Goal: Obtain resource: Download file/media

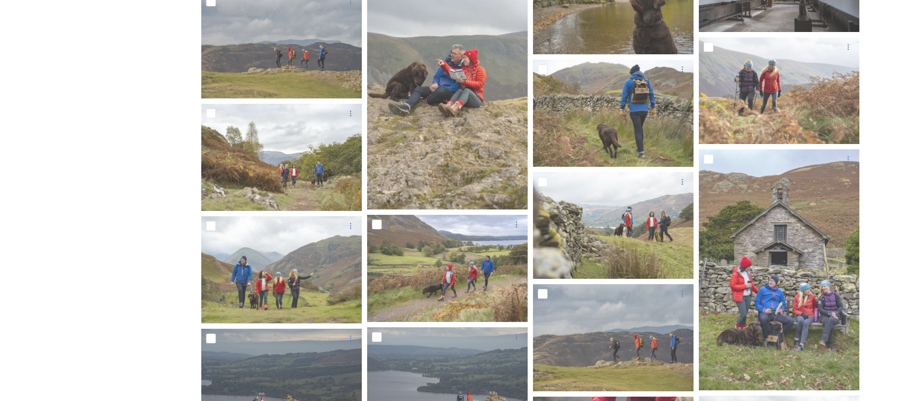
scroll to position [6019, 0]
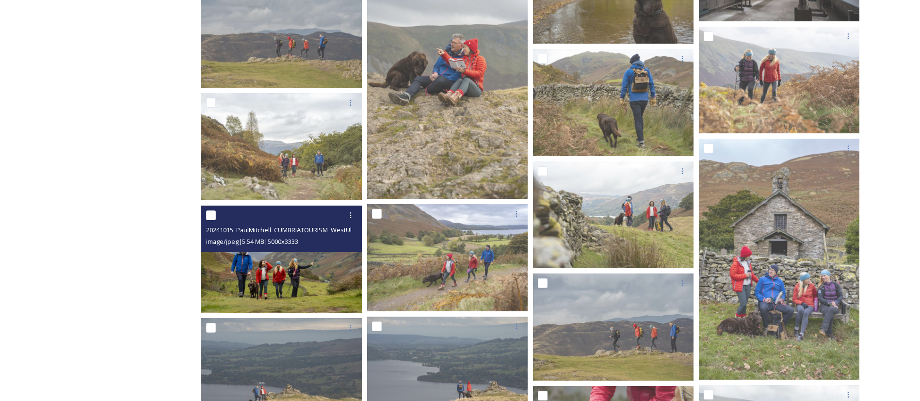
click at [313, 272] on img at bounding box center [281, 259] width 161 height 107
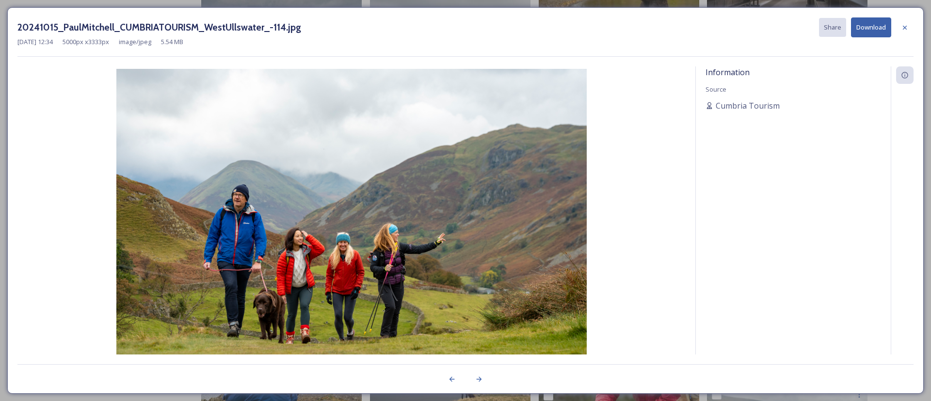
click at [876, 27] on button "Download" at bounding box center [871, 27] width 40 height 20
click at [903, 31] on icon at bounding box center [905, 28] width 8 height 8
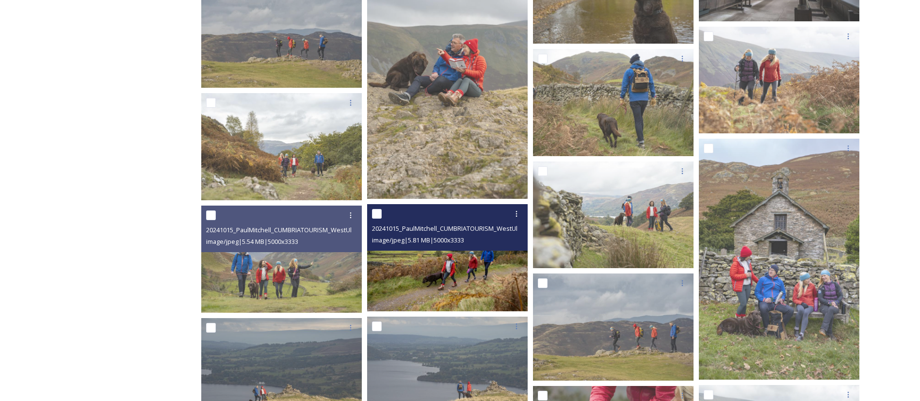
click at [480, 270] on img at bounding box center [447, 257] width 161 height 107
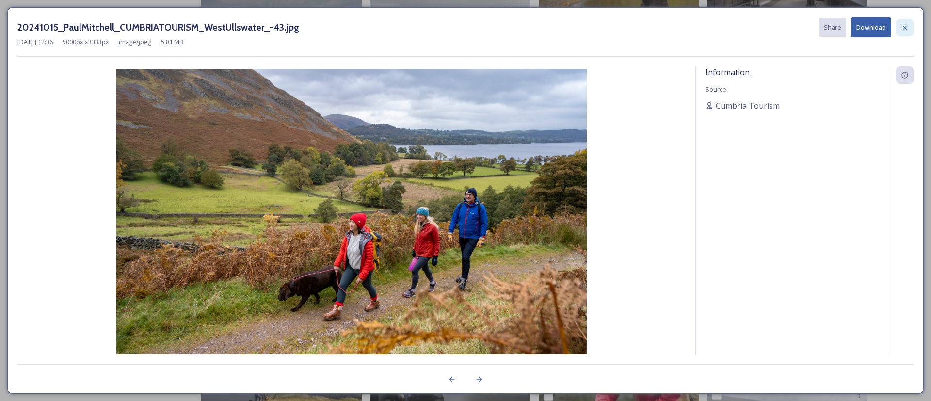
click at [909, 28] on div at bounding box center [904, 27] width 17 height 17
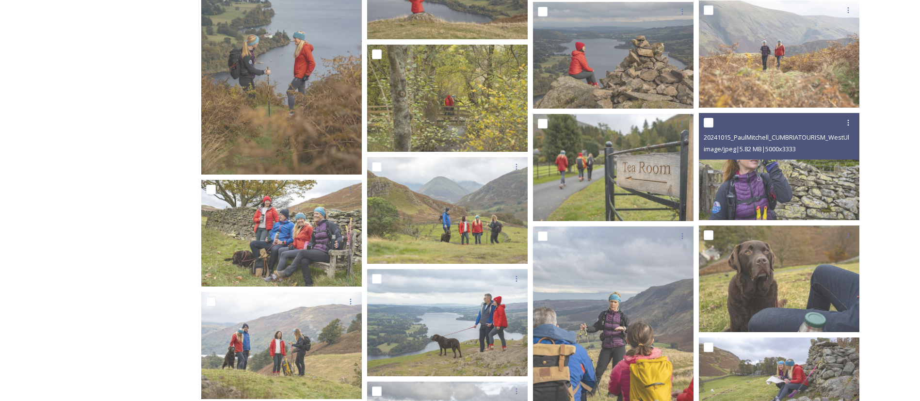
scroll to position [5114, 0]
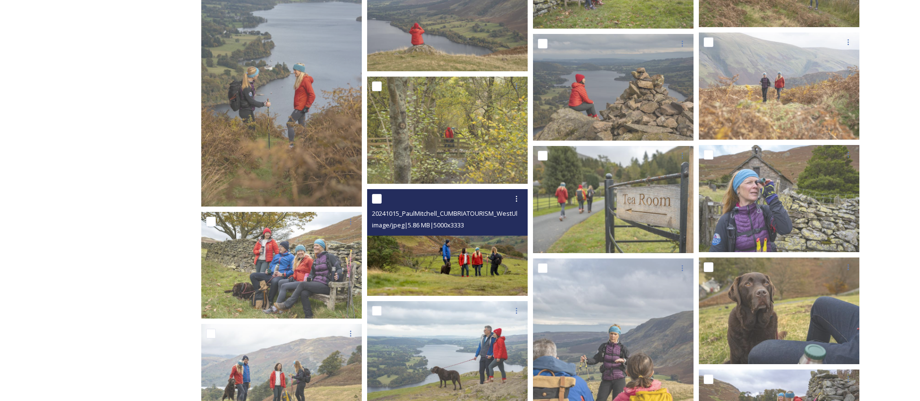
click at [491, 267] on img at bounding box center [447, 242] width 161 height 107
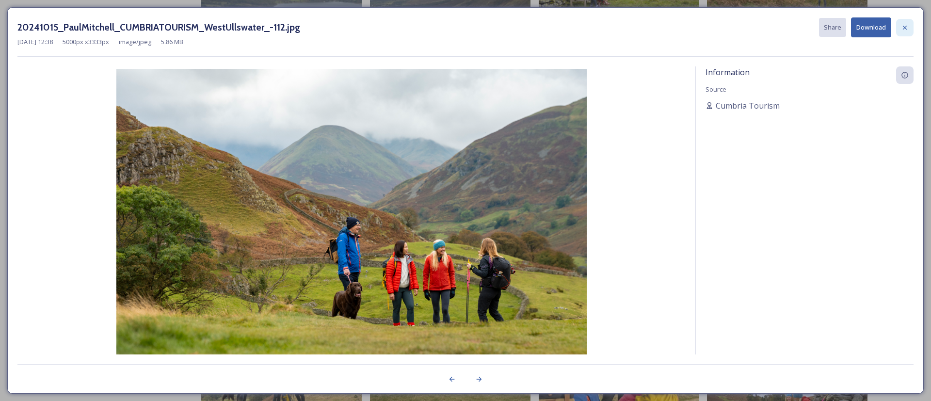
click at [907, 34] on div at bounding box center [904, 27] width 17 height 17
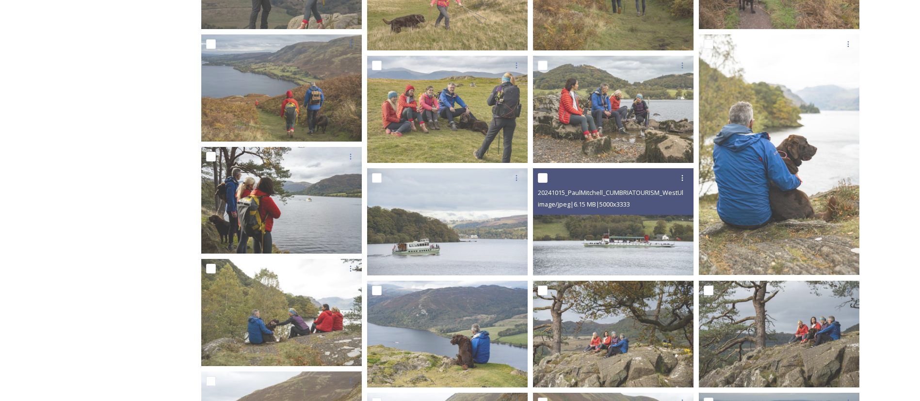
scroll to position [1074, 0]
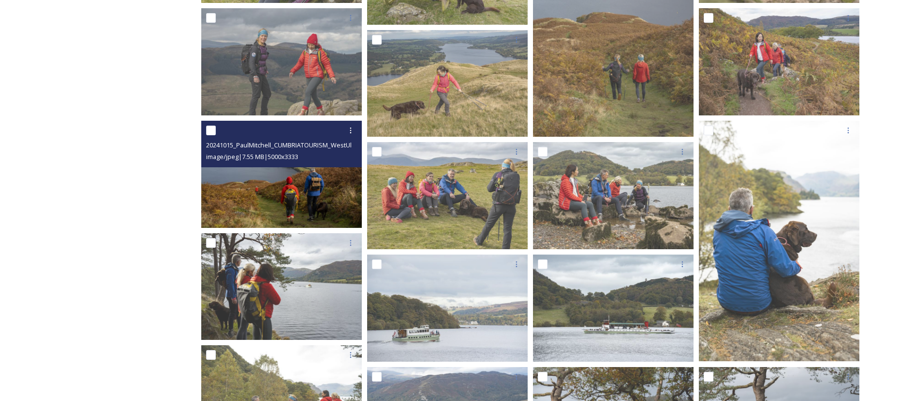
click at [326, 184] on img at bounding box center [281, 174] width 161 height 107
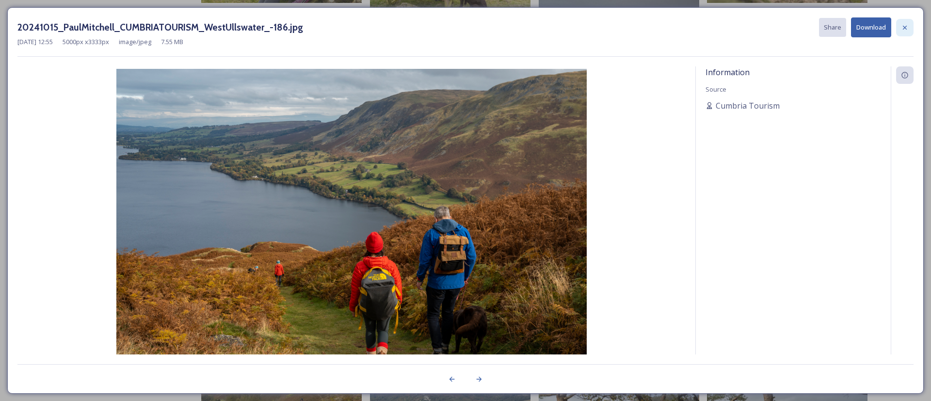
click at [911, 24] on div at bounding box center [904, 27] width 17 height 17
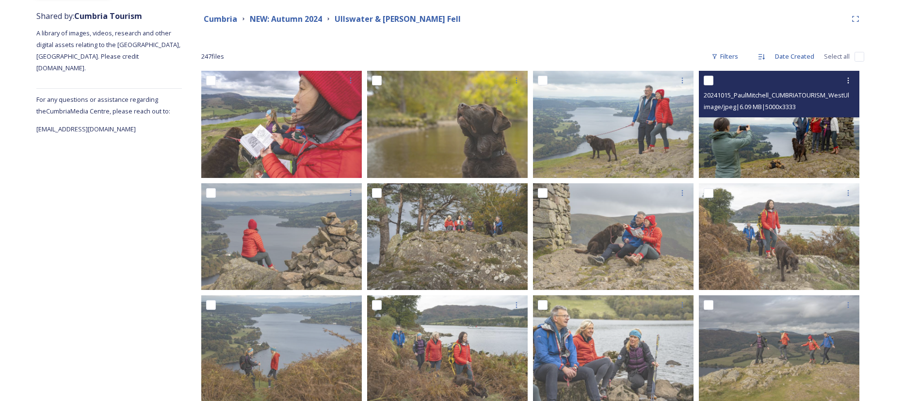
scroll to position [0, 0]
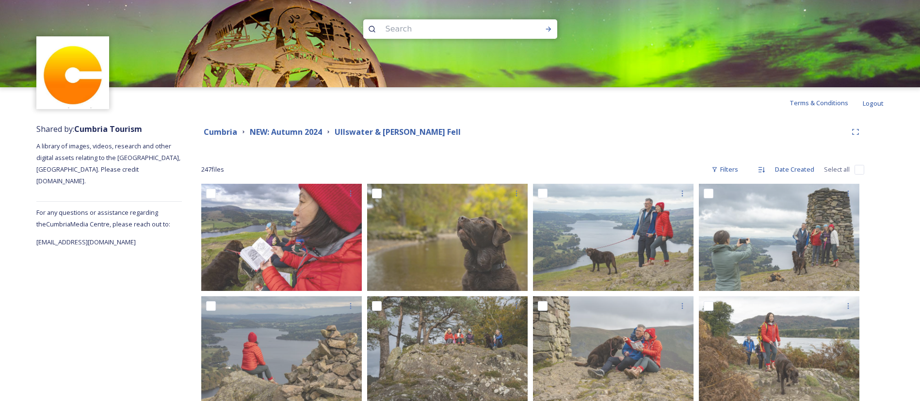
click at [499, 26] on input at bounding box center [447, 28] width 133 height 21
type input "autumn"
click at [554, 30] on div "Run Search" at bounding box center [548, 28] width 17 height 17
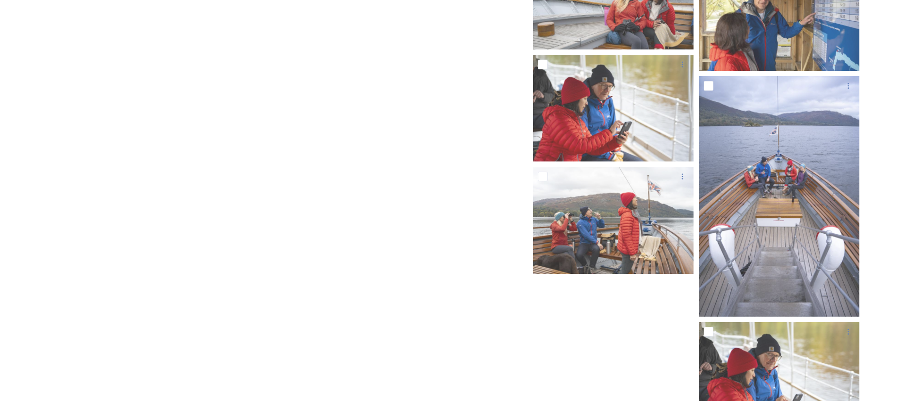
scroll to position [6493, 0]
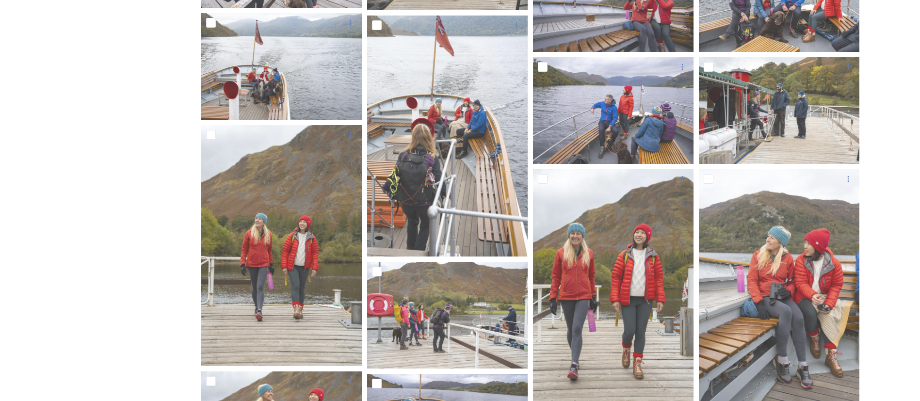
scroll to position [4748, 0]
